Goal: Task Accomplishment & Management: Complete application form

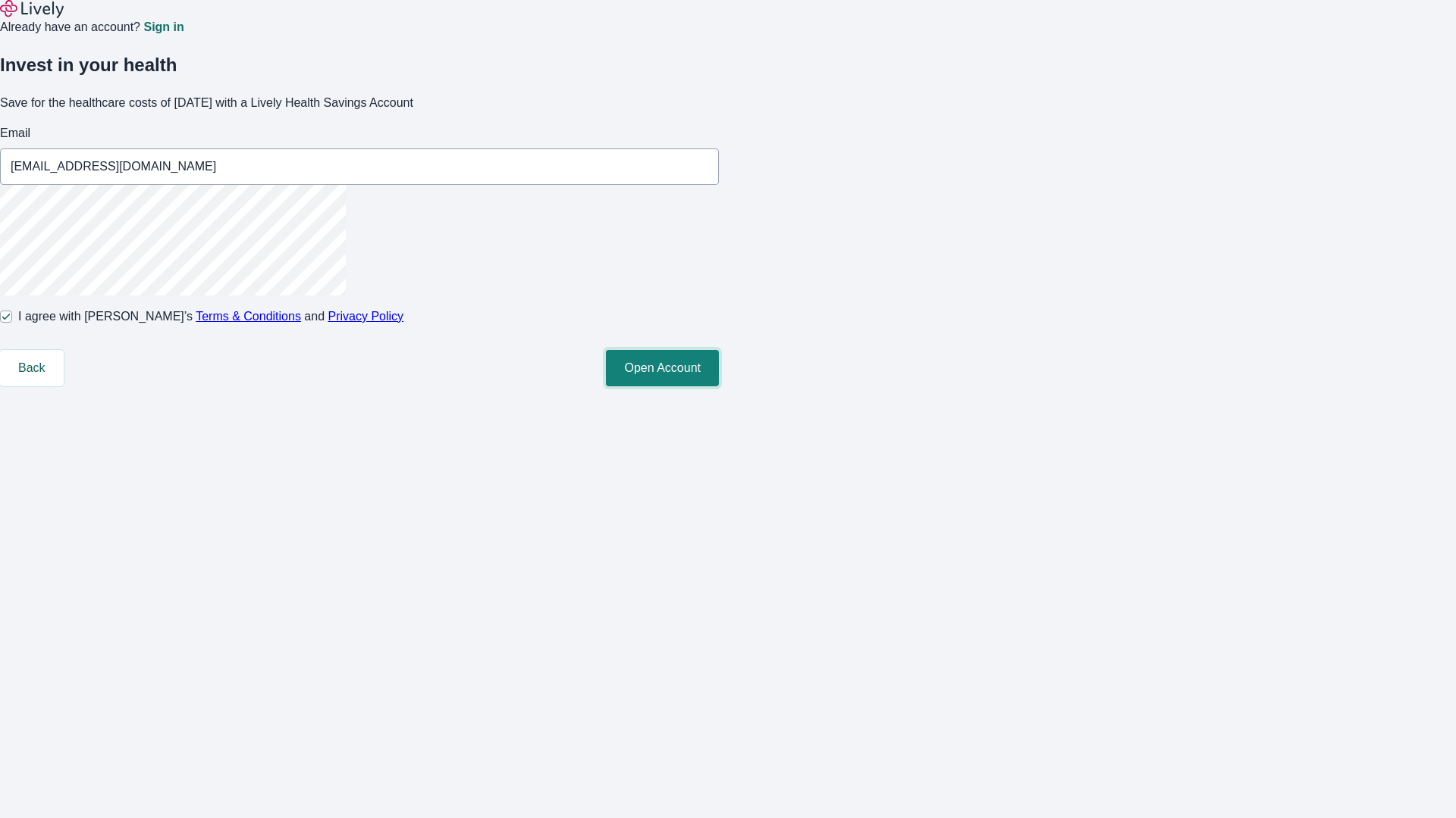
click at [719, 387] on button "Open Account" at bounding box center [662, 368] width 113 height 37
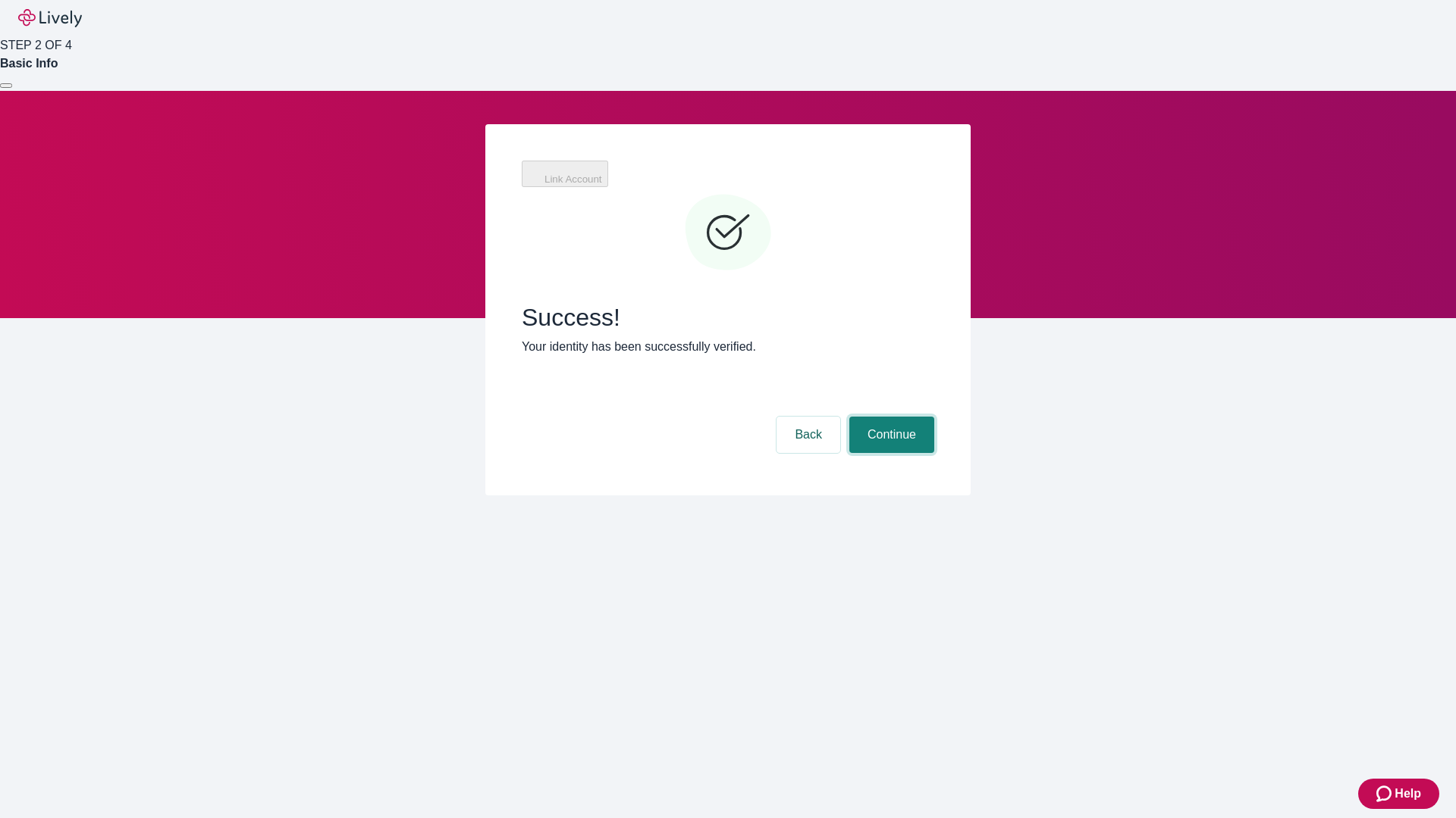
click at [889, 417] on button "Continue" at bounding box center [892, 435] width 85 height 37
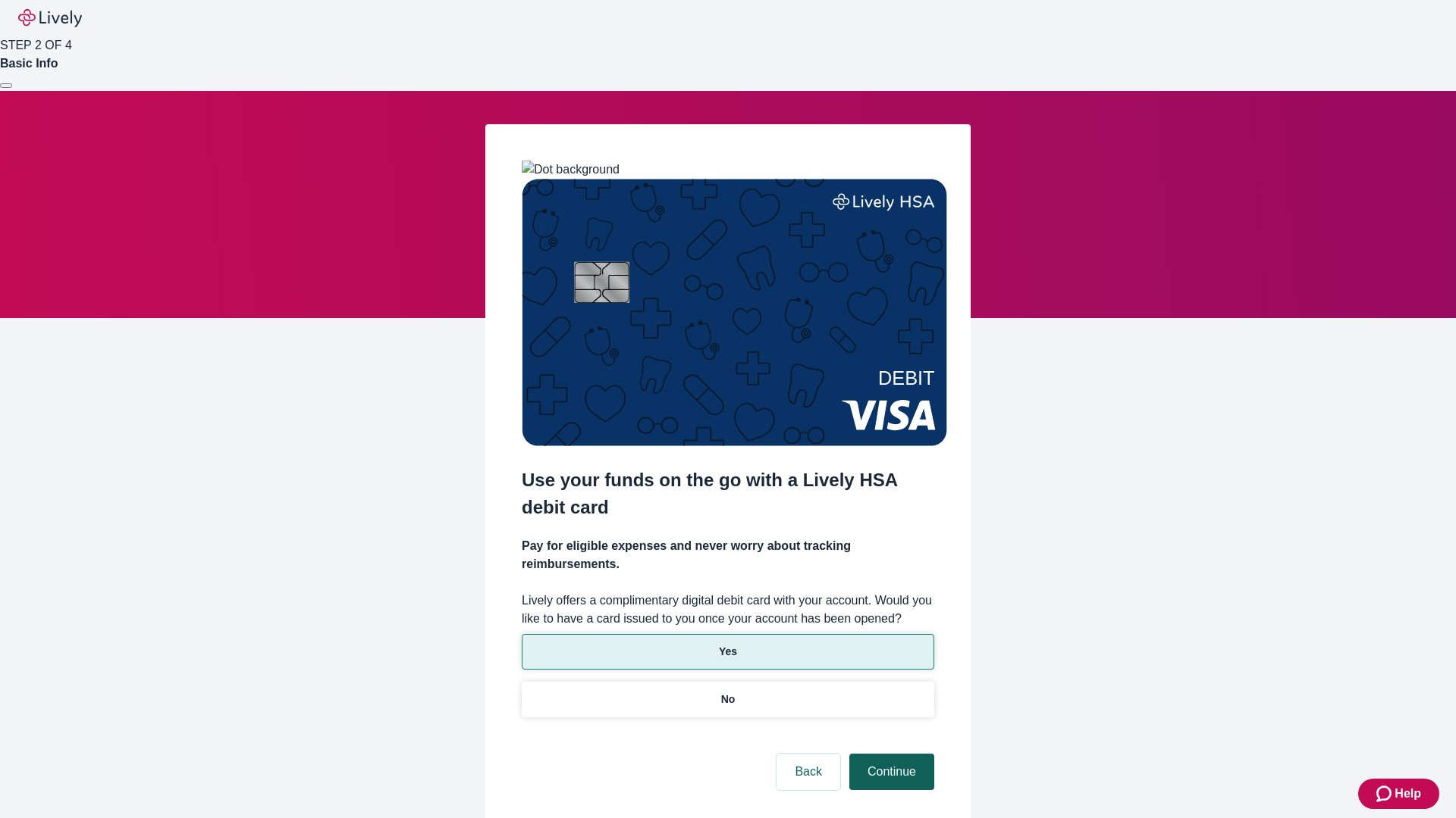
click at [728, 692] on p "No" at bounding box center [728, 700] width 15 height 16
click at [889, 754] on button "Continue" at bounding box center [892, 772] width 85 height 37
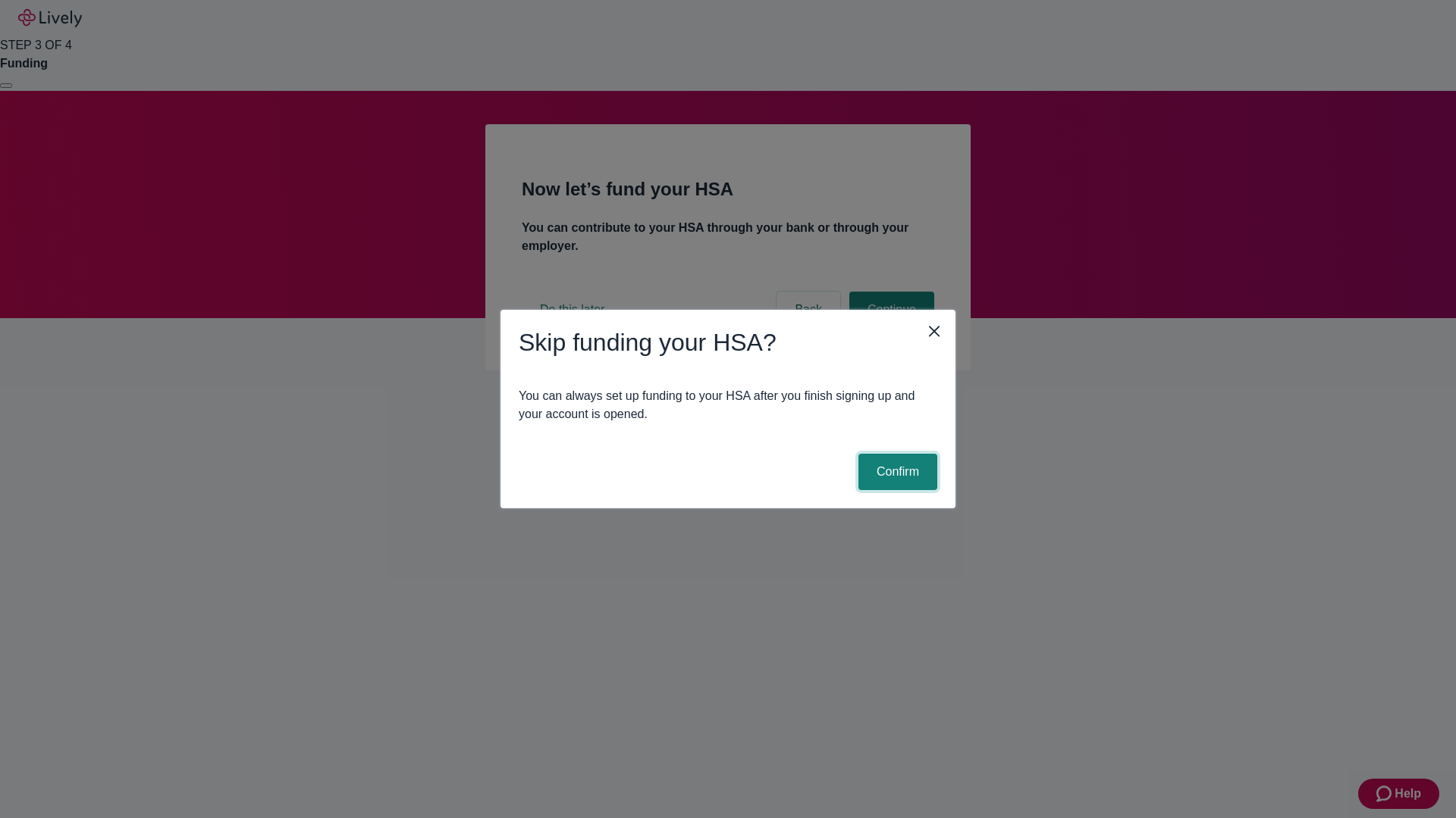
click at [896, 472] on button "Confirm" at bounding box center [897, 472] width 79 height 37
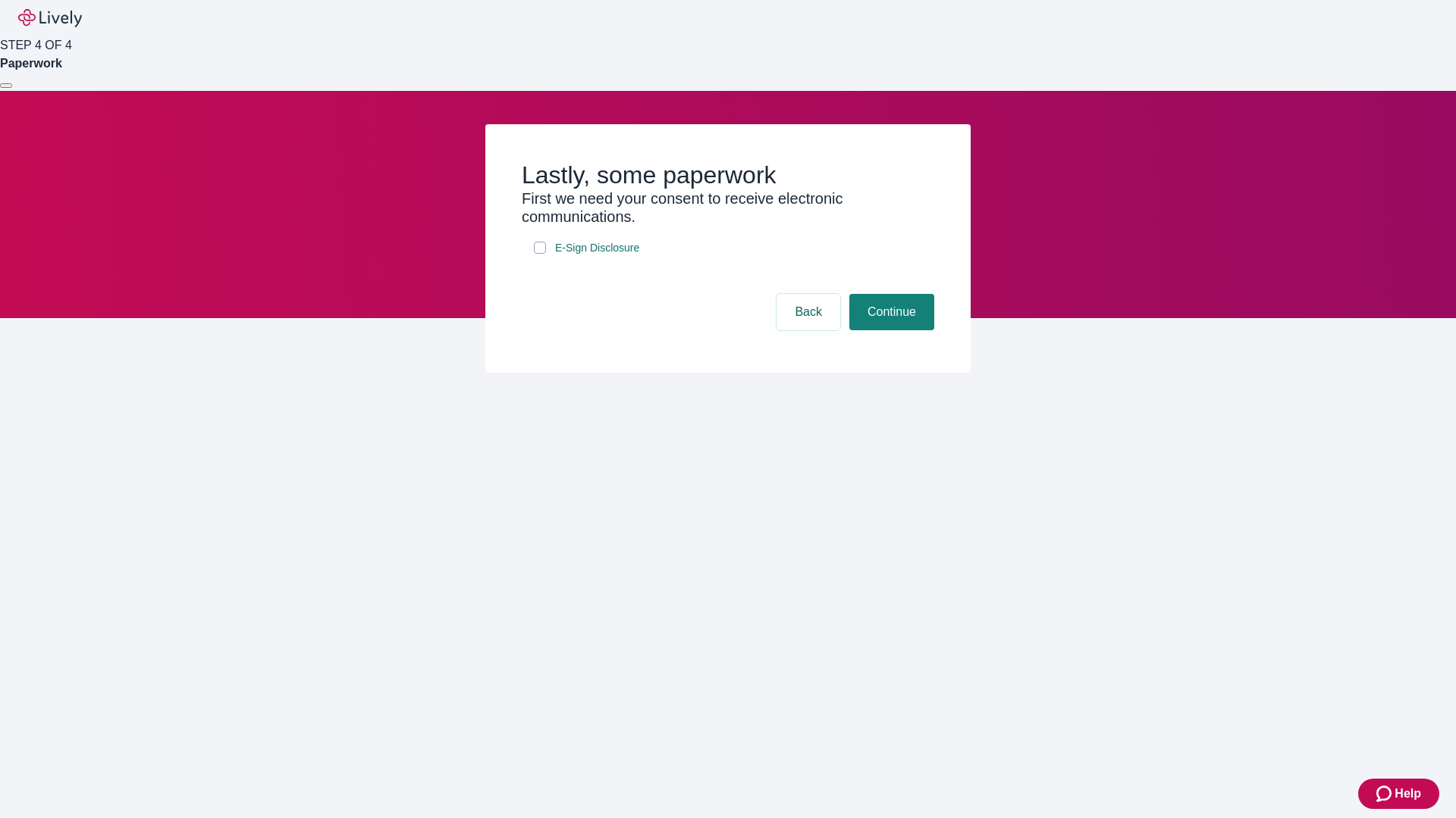
click at [540, 254] on input "E-Sign Disclosure" at bounding box center [539, 247] width 12 height 12
checkbox input "true"
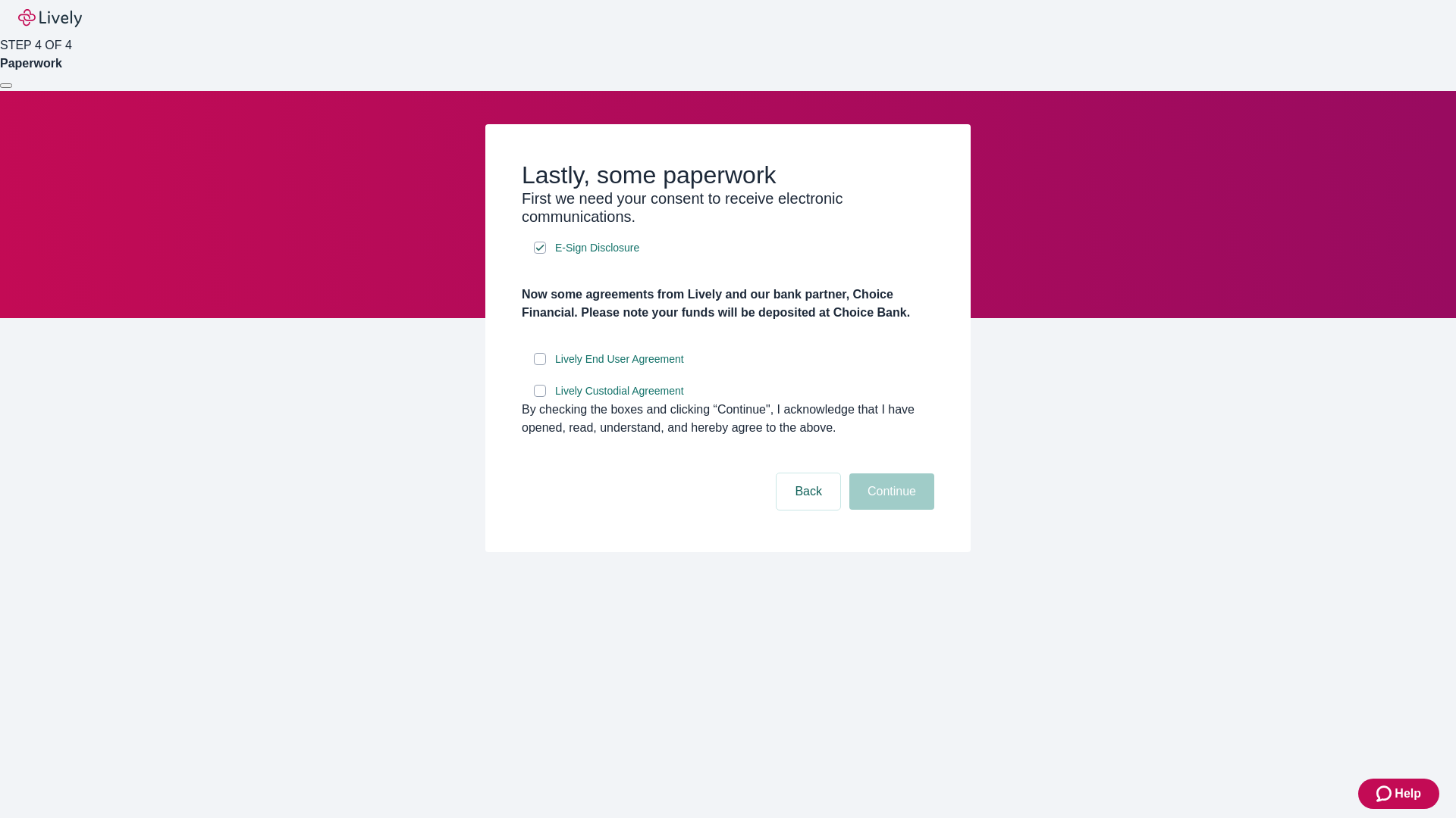
click at [540, 365] on input "Lively End User Agreement" at bounding box center [539, 359] width 12 height 12
checkbox input "true"
click at [540, 398] on input "Lively Custodial Agreement" at bounding box center [539, 390] width 12 height 12
checkbox input "true"
click at [889, 510] on button "Continue" at bounding box center [892, 492] width 85 height 37
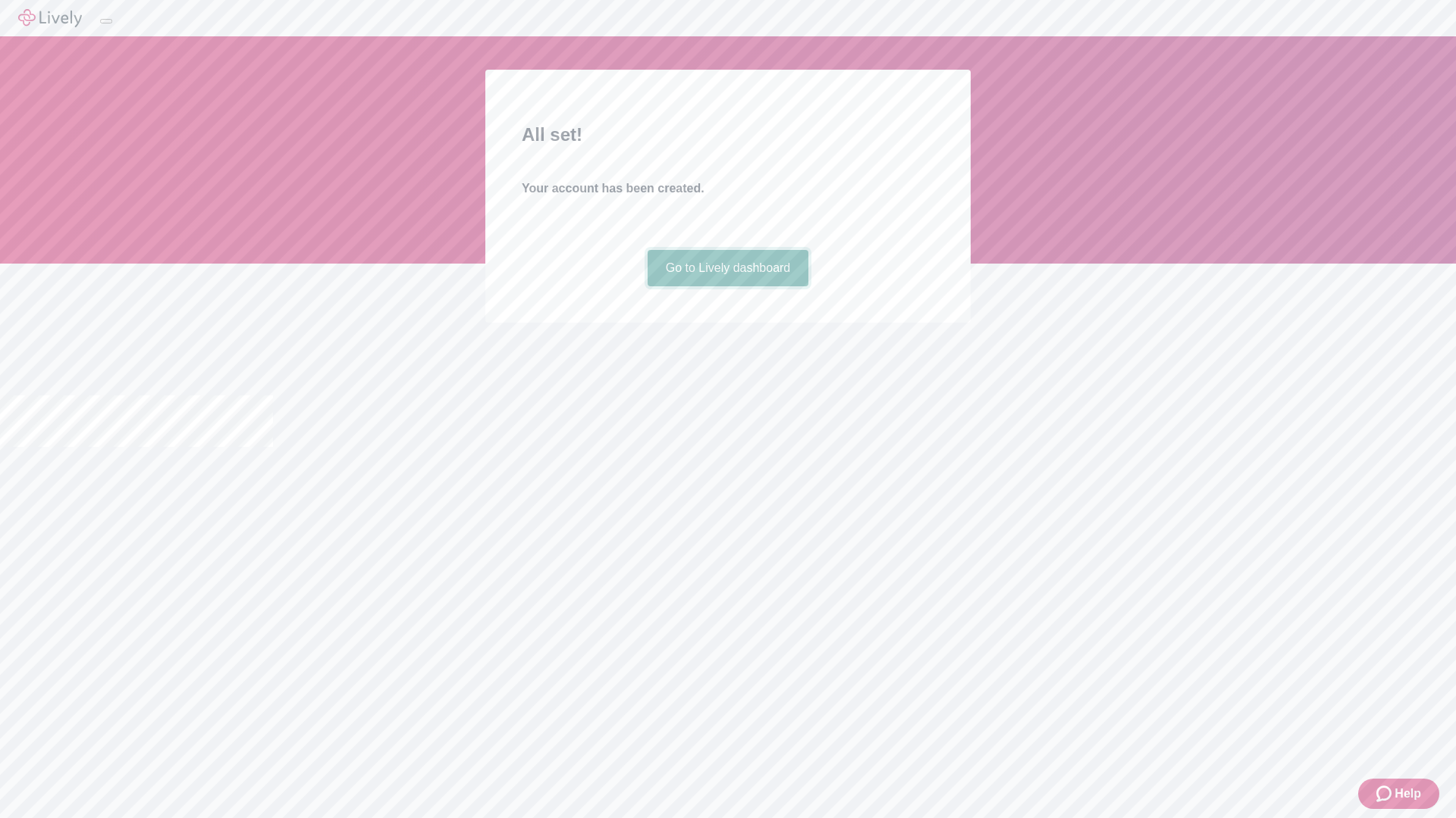
click at [728, 286] on link "Go to Lively dashboard" at bounding box center [728, 268] width 162 height 37
